Goal: Navigation & Orientation: Find specific page/section

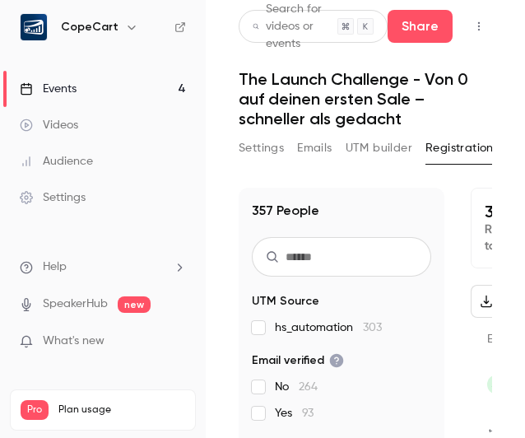
click at [91, 129] on link "Videos" at bounding box center [103, 125] width 206 height 36
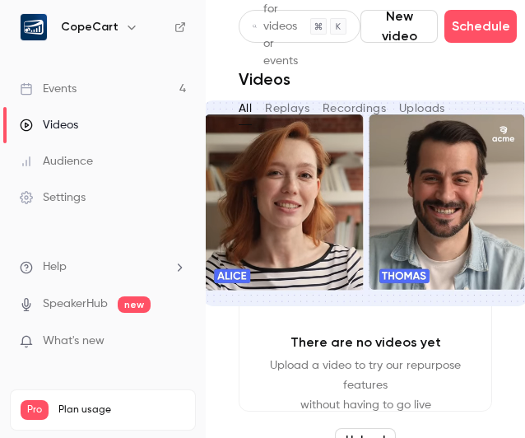
click at [91, 89] on link "Events 4" at bounding box center [103, 89] width 206 height 36
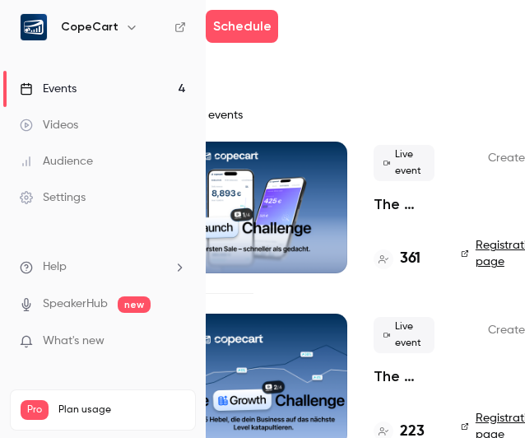
scroll to position [0, 352]
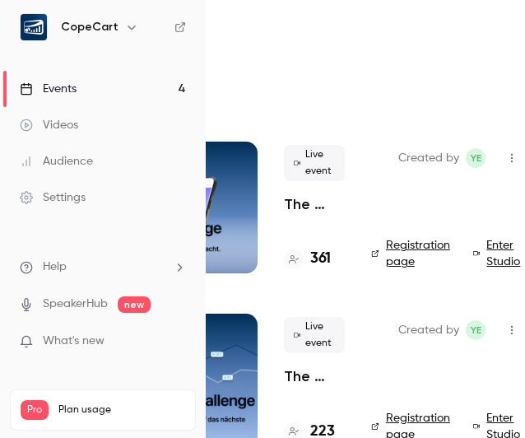
drag, startPoint x: 282, startPoint y: 266, endPoint x: 514, endPoint y: 271, distance: 232.2
click at [476, 259] on link "Enter Studio" at bounding box center [499, 253] width 52 height 33
